Goal: Task Accomplishment & Management: Manage account settings

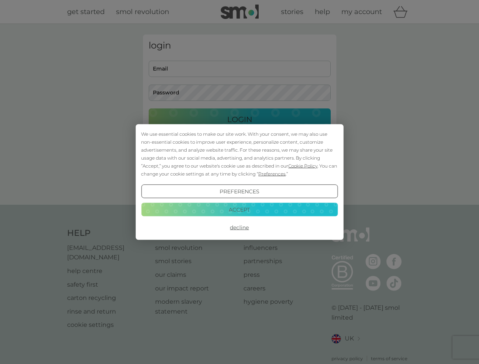
click at [303, 166] on span "Cookie Policy" at bounding box center [302, 166] width 29 height 6
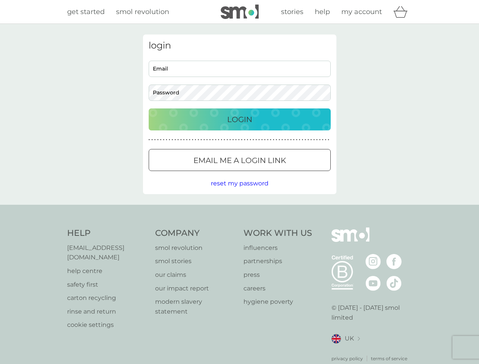
click at [271, 174] on div "login Email Password Login ● ● ● ● ● ● ● ● ● ● ● ● ● ● ● ● ● ● ● ● ● ● ● ● ● ● …" at bounding box center [240, 115] width 194 height 160
click at [240, 192] on div "login Email Password Login ● ● ● ● ● ● ● ● ● ● ● ● ● ● ● ● ● ● ● ● ● ● ● ● ● ● …" at bounding box center [240, 115] width 194 height 160
click at [240, 228] on div "Help [EMAIL_ADDRESS][DOMAIN_NAME] help centre safety first carton recycling rin…" at bounding box center [239, 295] width 345 height 135
click at [240, 210] on div "Help [EMAIL_ADDRESS][DOMAIN_NAME] help centre safety first carton recycling rin…" at bounding box center [239, 295] width 479 height 180
